Goal: Task Accomplishment & Management: Manage account settings

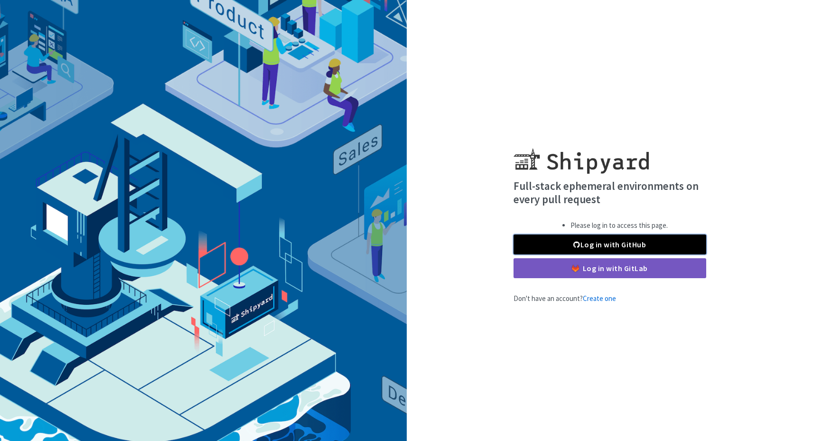
click at [588, 244] on link "Log in with GitHub" at bounding box center [610, 245] width 193 height 20
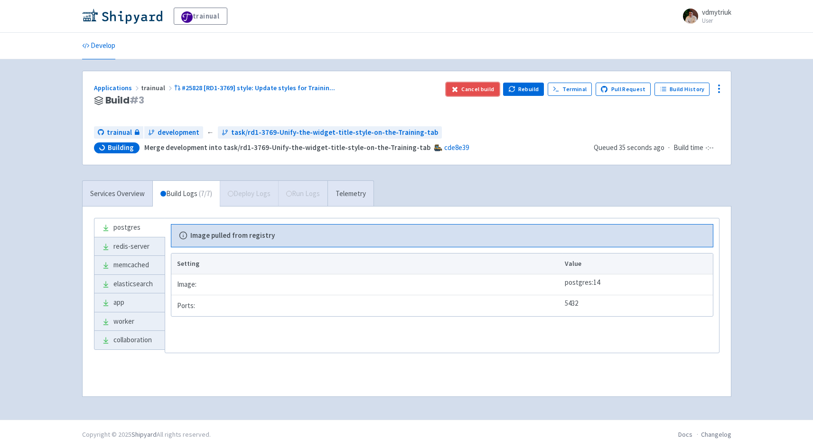
click at [494, 91] on button "Cancel build" at bounding box center [473, 89] width 54 height 13
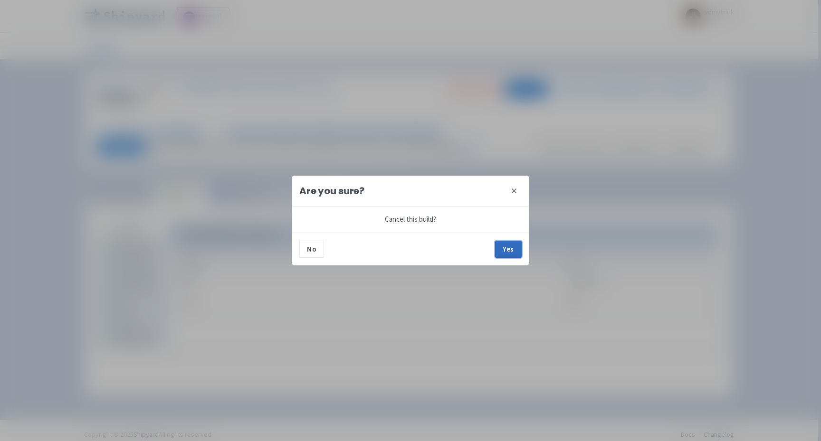
click at [507, 251] on button "Yes" at bounding box center [508, 249] width 27 height 17
